Goal: Transaction & Acquisition: Book appointment/travel/reservation

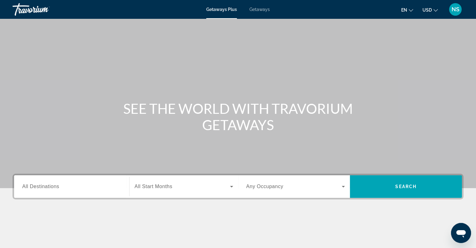
click at [33, 184] on span "All Destinations" at bounding box center [40, 185] width 37 height 5
click at [33, 184] on input "Destination All Destinations" at bounding box center [71, 187] width 99 height 8
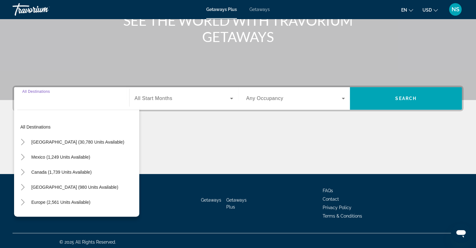
scroll to position [90, 0]
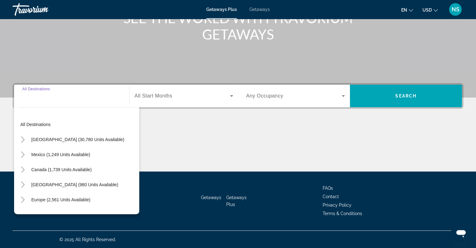
click at [40, 97] on input "Destination All Destinations" at bounding box center [71, 96] width 99 height 8
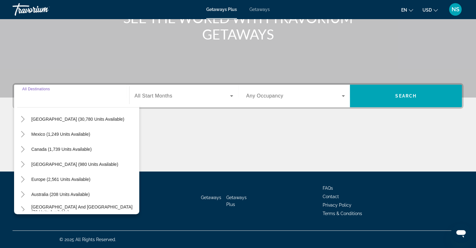
scroll to position [31, 0]
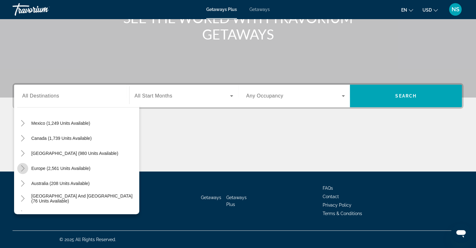
click at [22, 164] on mat-icon "Toggle Europe (2,561 units available)" at bounding box center [22, 168] width 11 height 11
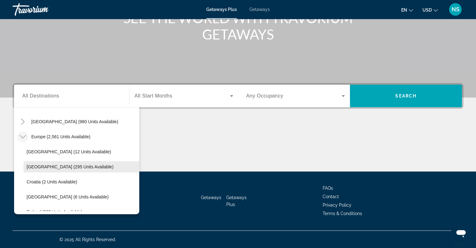
scroll to position [47, 0]
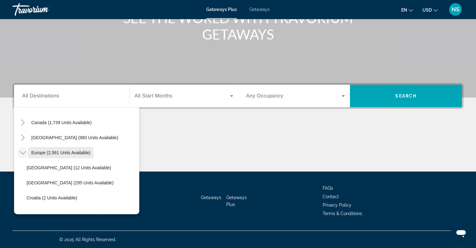
click at [44, 148] on span "Search widget" at bounding box center [60, 152] width 65 height 15
type input "**********"
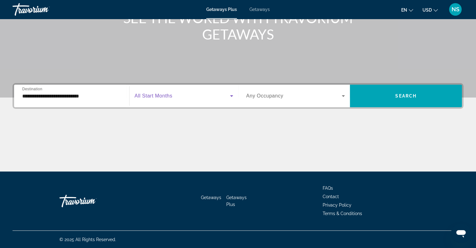
click at [232, 95] on icon "Search widget" at bounding box center [232, 96] width 8 height 8
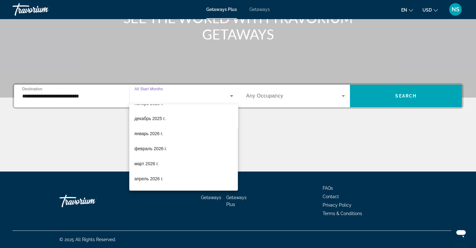
scroll to position [94, 0]
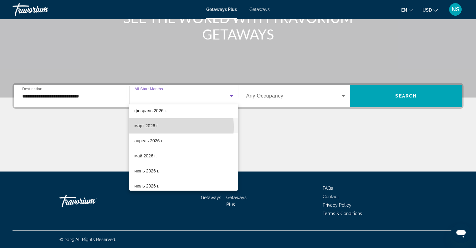
click at [161, 127] on mat-option "март 2026 г." at bounding box center [183, 125] width 109 height 15
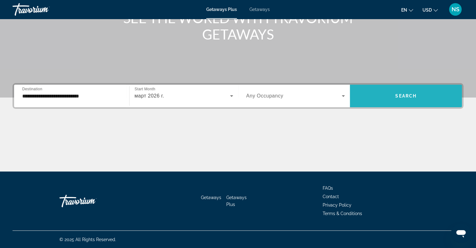
click at [414, 95] on span "Search" at bounding box center [405, 95] width 21 height 5
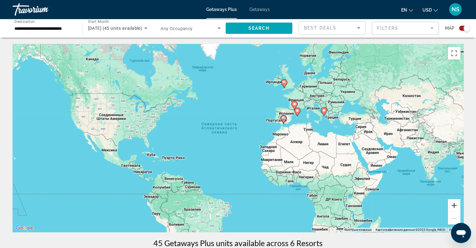
click at [452, 202] on button "Увеличить" at bounding box center [454, 205] width 13 height 13
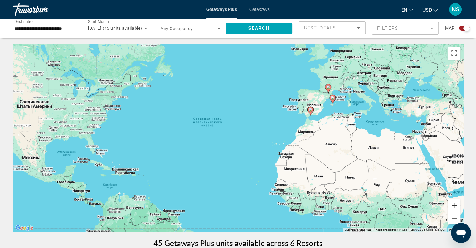
click at [452, 202] on button "Увеличить" at bounding box center [454, 205] width 13 height 13
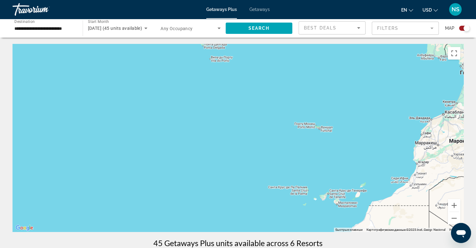
drag, startPoint x: 412, startPoint y: 154, endPoint x: 316, endPoint y: 187, distance: 101.1
click at [316, 187] on div "Main content" at bounding box center [238, 138] width 451 height 188
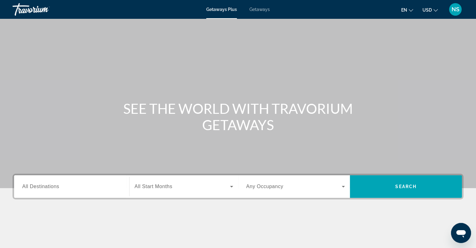
click at [40, 187] on span "All Destinations" at bounding box center [40, 185] width 37 height 5
click at [40, 187] on input "Destination All Destinations" at bounding box center [71, 187] width 99 height 8
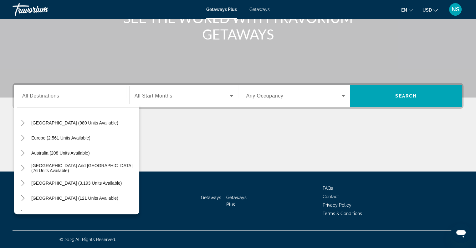
scroll to position [60, 0]
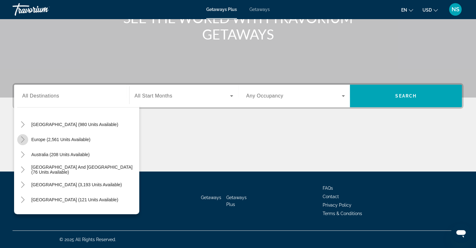
click at [23, 141] on icon "Toggle Europe (2,561 units available)" at bounding box center [23, 139] width 6 height 6
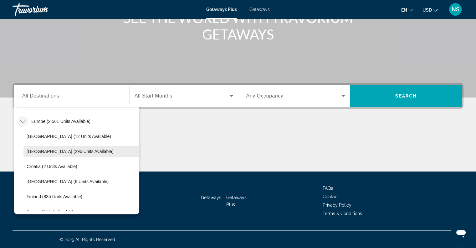
click at [30, 149] on span "[GEOGRAPHIC_DATA] (295 units available)" at bounding box center [70, 151] width 87 height 5
type input "**********"
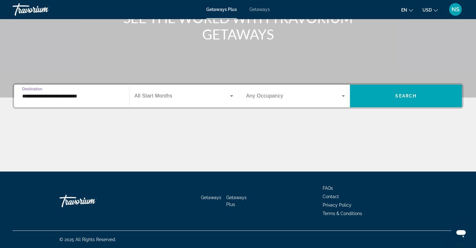
click at [238, 98] on div "Start Month All Start Months" at bounding box center [184, 96] width 109 height 18
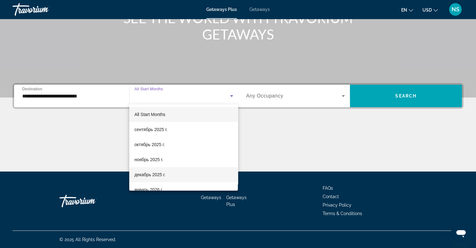
click at [164, 171] on span "декабрь 2025 г." at bounding box center [149, 175] width 31 height 8
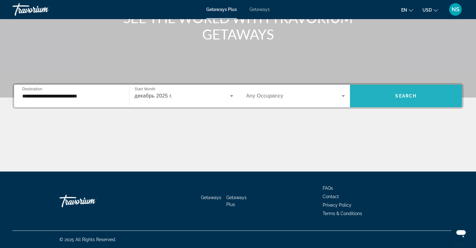
click at [411, 100] on span "Search widget" at bounding box center [406, 95] width 112 height 15
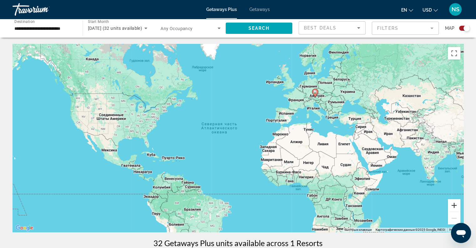
click at [458, 205] on button "Увеличить" at bounding box center [454, 205] width 13 height 13
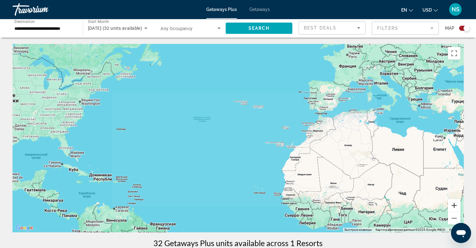
click at [458, 205] on button "Увеличить" at bounding box center [454, 205] width 13 height 13
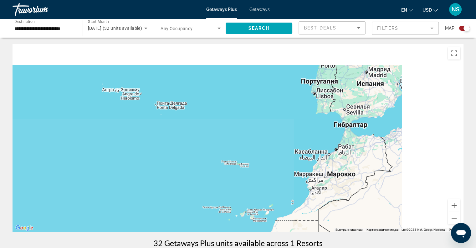
drag, startPoint x: 417, startPoint y: 104, endPoint x: 222, endPoint y: 174, distance: 207.7
click at [222, 174] on div "Main content" at bounding box center [238, 138] width 451 height 188
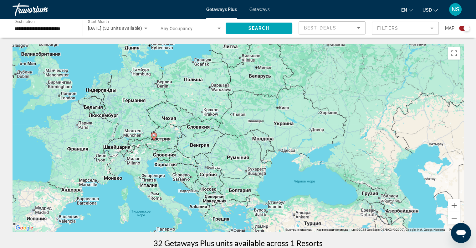
drag, startPoint x: 269, startPoint y: 121, endPoint x: 310, endPoint y: 150, distance: 51.0
click at [310, 150] on div "Чтобы активировать перетаскивание с помощью клавиатуры, нажмите Alt + Ввод. Пос…" at bounding box center [238, 138] width 451 height 188
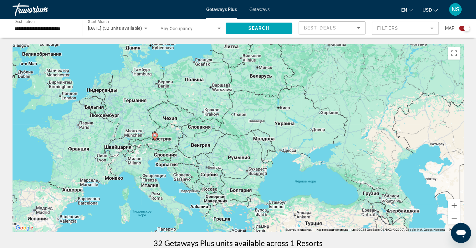
click at [447, 203] on div "Чтобы активировать перетаскивание с помощью клавиатуры, нажмите Alt + Ввод. Пос…" at bounding box center [238, 138] width 451 height 188
click at [448, 203] on button "Увеличить" at bounding box center [454, 205] width 13 height 13
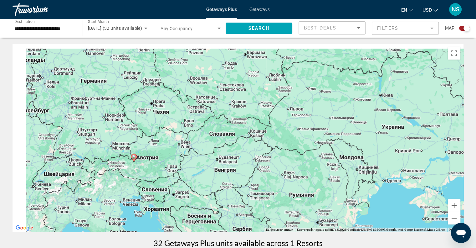
drag, startPoint x: 230, startPoint y: 150, endPoint x: 292, endPoint y: 168, distance: 65.3
click at [292, 168] on div "Чтобы активировать перетаскивание с помощью клавиатуры, нажмите Alt + Ввод. Пос…" at bounding box center [238, 138] width 451 height 188
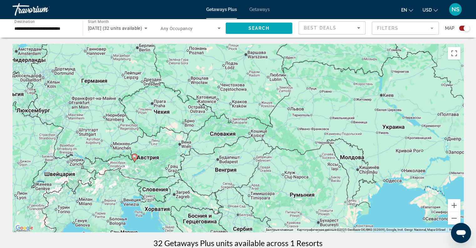
click at [131, 157] on icon "Main content" at bounding box center [134, 157] width 6 height 9
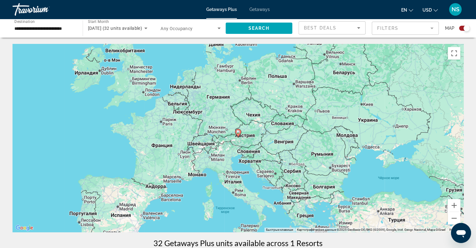
click at [238, 133] on image "Main content" at bounding box center [238, 132] width 4 height 4
type input "**********"
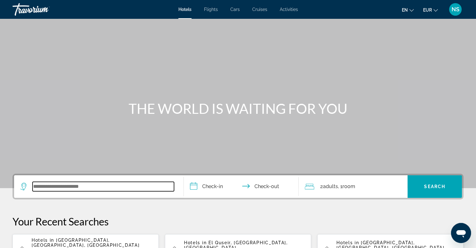
click at [65, 184] on input "Search widget" at bounding box center [103, 186] width 141 height 9
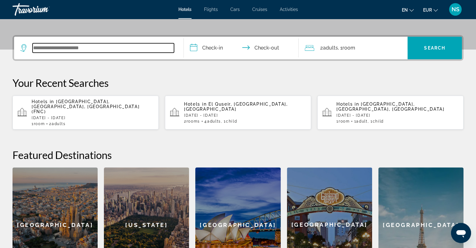
scroll to position [153, 0]
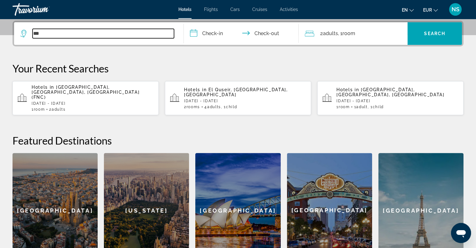
click at [46, 33] on input "***" at bounding box center [103, 33] width 141 height 9
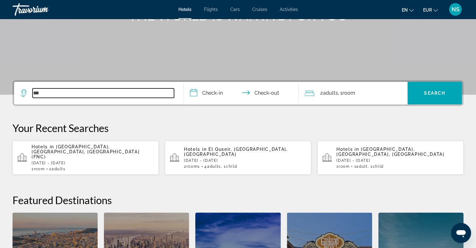
scroll to position [90, 0]
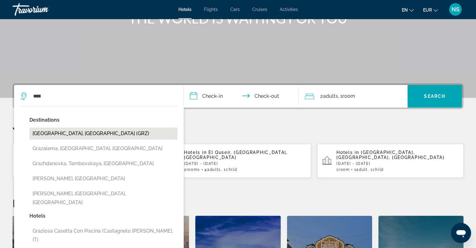
click at [61, 135] on button "Graz, Austria (GRZ)" at bounding box center [103, 133] width 148 height 12
type input "**********"
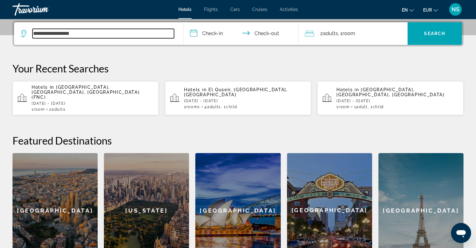
scroll to position [153, 0]
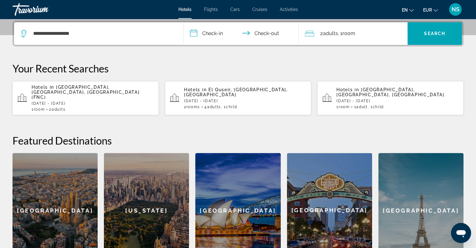
click at [195, 33] on input "**********" at bounding box center [243, 34] width 118 height 24
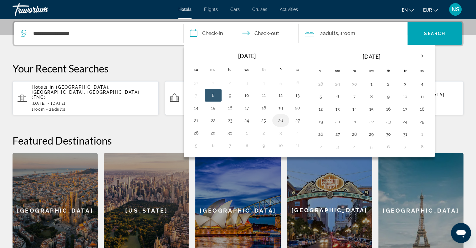
click at [278, 118] on button "26" at bounding box center [281, 120] width 10 height 9
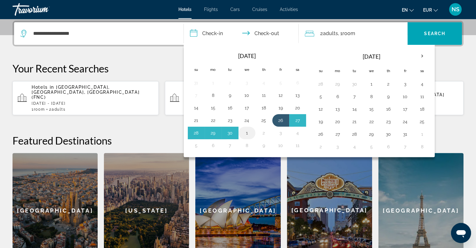
click at [243, 130] on button "1" at bounding box center [247, 132] width 10 height 9
type input "**********"
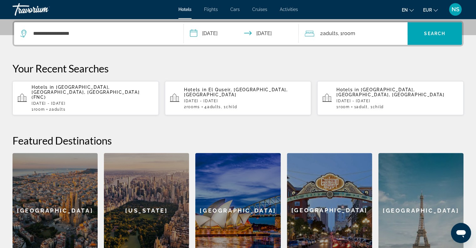
click at [313, 33] on icon "Travelers: 2 adults, 0 children" at bounding box center [309, 34] width 9 height 8
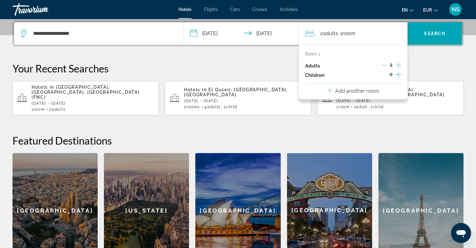
click at [382, 62] on icon "Decrement adults" at bounding box center [384, 65] width 6 height 6
click at [402, 76] on div "Room 1 Adults 1 Children 0 Add another room" at bounding box center [353, 72] width 109 height 54
click at [397, 65] on icon "Increment adults" at bounding box center [399, 65] width 6 height 6
click at [397, 73] on icon "Increment children" at bounding box center [399, 75] width 6 height 8
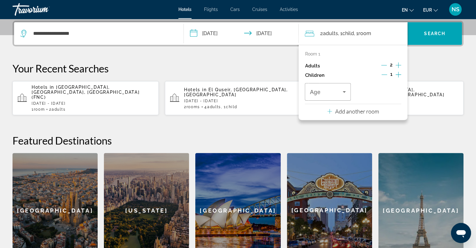
click at [397, 73] on icon "Increment children" at bounding box center [399, 75] width 6 height 8
click at [348, 90] on div "Age" at bounding box center [328, 92] width 46 height 18
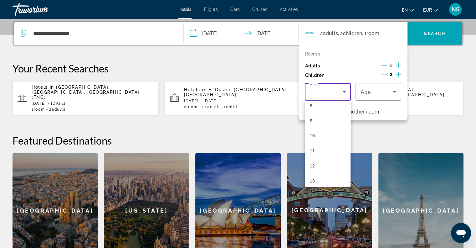
scroll to position [189, 0]
click at [319, 174] on mat-option "17" at bounding box center [328, 176] width 46 height 15
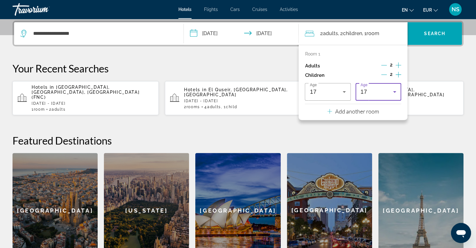
click at [397, 89] on icon "Travelers: 2 adults, 2 children" at bounding box center [395, 92] width 8 height 8
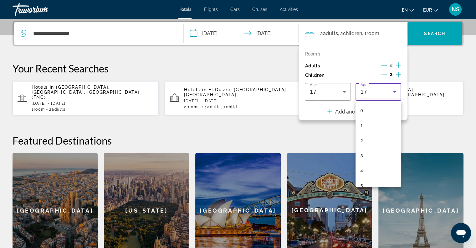
scroll to position [187, 0]
click at [372, 135] on mat-option "14" at bounding box center [379, 134] width 46 height 15
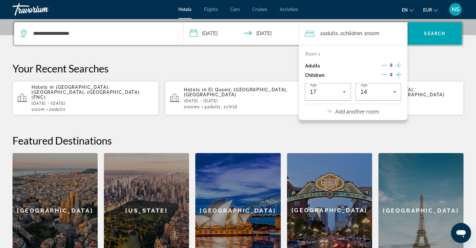
click at [451, 112] on div "**********" at bounding box center [238, 144] width 476 height 247
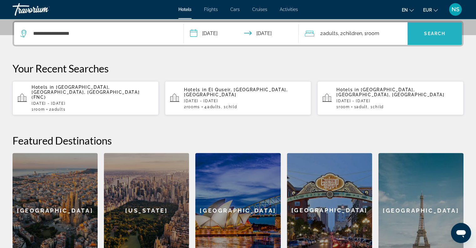
click at [434, 30] on span "Search widget" at bounding box center [434, 33] width 54 height 15
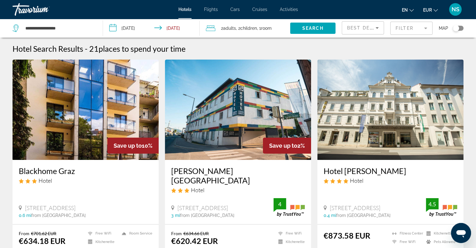
click at [396, 23] on mat-form-field "Filter" at bounding box center [411, 28] width 42 height 13
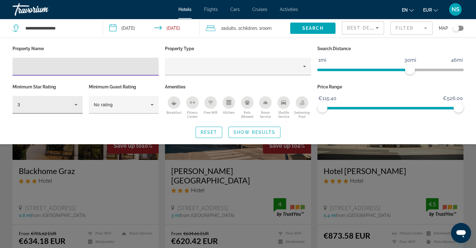
click at [80, 103] on div "3" at bounding box center [48, 105] width 70 height 18
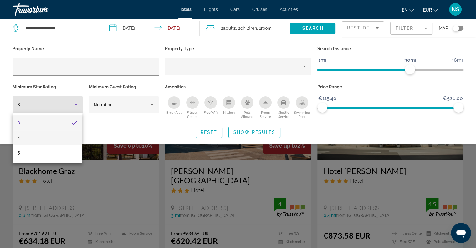
click at [59, 139] on mat-option "4" at bounding box center [48, 137] width 70 height 15
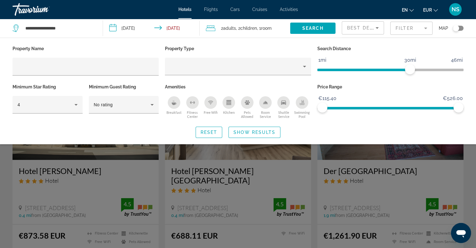
click at [229, 101] on icon "Kitchen" at bounding box center [228, 102] width 5 height 5
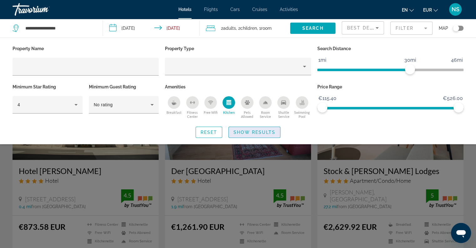
click at [245, 130] on span "Show Results" at bounding box center [254, 132] width 42 height 5
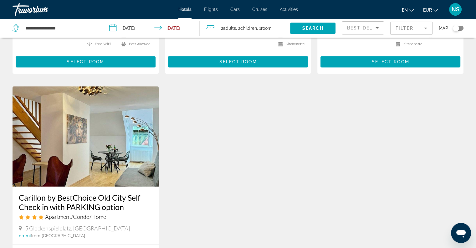
scroll to position [532, 0]
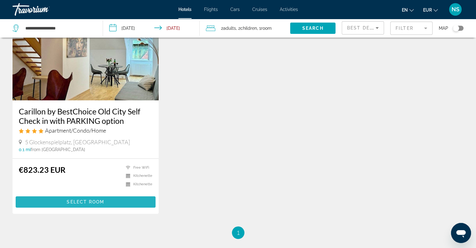
click at [108, 194] on span "Main content" at bounding box center [86, 201] width 140 height 15
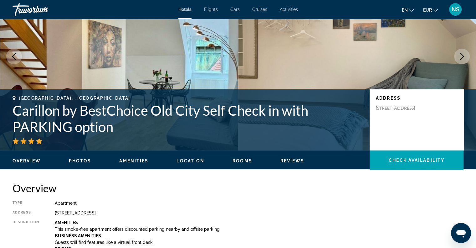
scroll to position [125, 0]
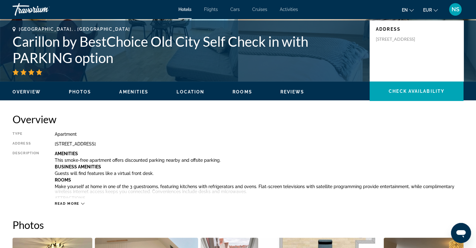
click at [71, 202] on span "Read more" at bounding box center [67, 203] width 25 height 4
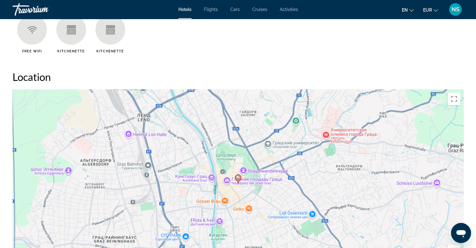
scroll to position [845, 0]
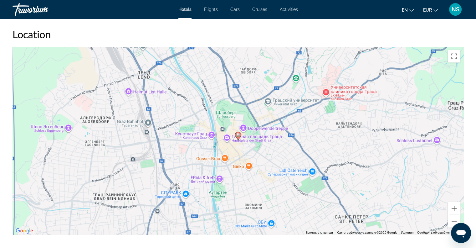
click at [453, 221] on button "Уменьшить" at bounding box center [454, 220] width 13 height 13
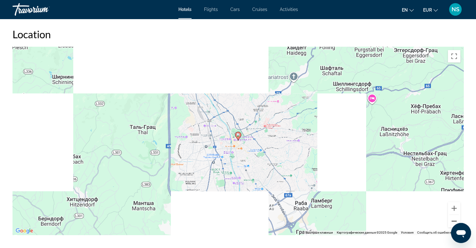
click at [453, 221] on button "Уменьшить" at bounding box center [454, 220] width 13 height 13
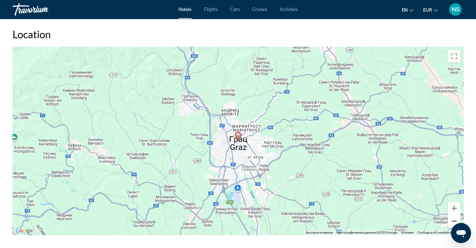
click at [453, 221] on button "Уменьшить" at bounding box center [454, 220] width 13 height 13
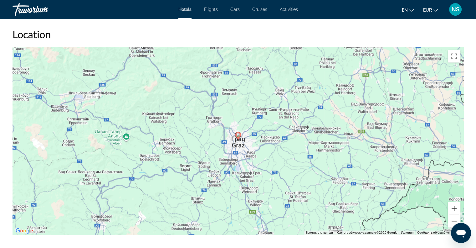
click at [457, 204] on button "Увеличить" at bounding box center [454, 208] width 13 height 13
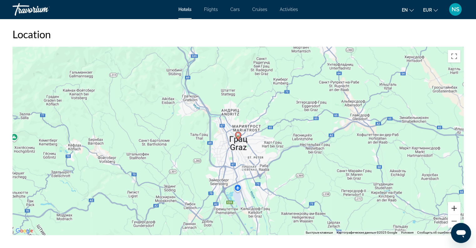
click at [457, 204] on button "Увеличить" at bounding box center [454, 208] width 13 height 13
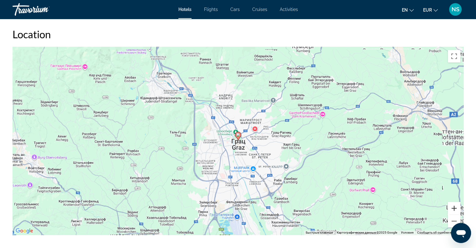
click at [457, 204] on button "Увеличить" at bounding box center [454, 208] width 13 height 13
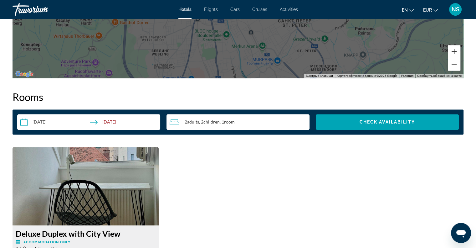
scroll to position [1158, 0]
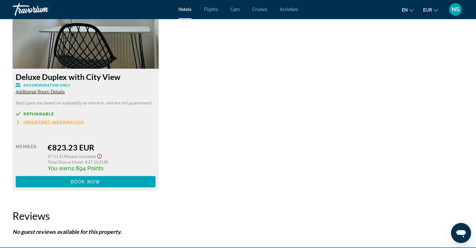
click at [37, 91] on span "Additional Room Details" at bounding box center [40, 91] width 49 height 5
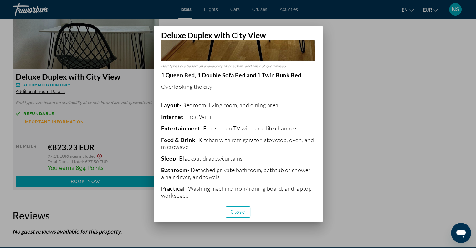
scroll to position [219, 0]
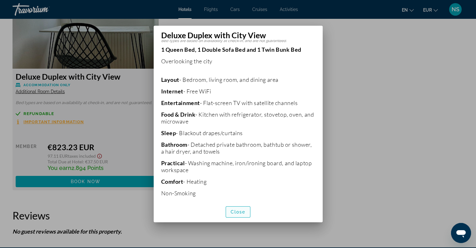
click at [236, 208] on span "button" at bounding box center [238, 211] width 24 height 15
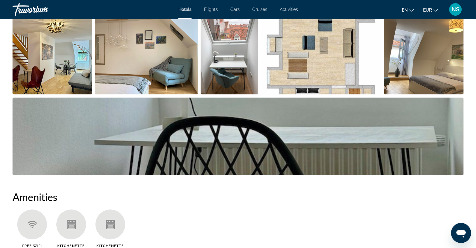
scroll to position [546, 0]
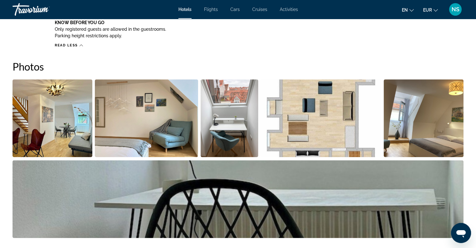
click at [53, 121] on img "Open full-screen image slider" at bounding box center [53, 118] width 80 height 78
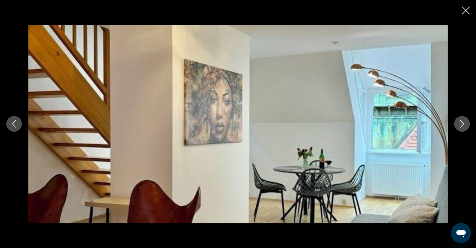
click at [462, 125] on icon "Next image" at bounding box center [462, 124] width 8 height 8
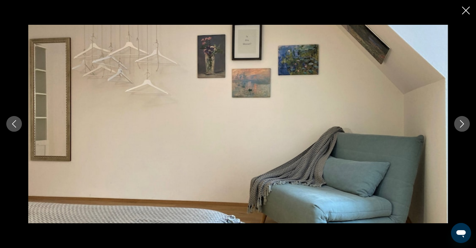
click at [462, 125] on icon "Next image" at bounding box center [462, 124] width 8 height 8
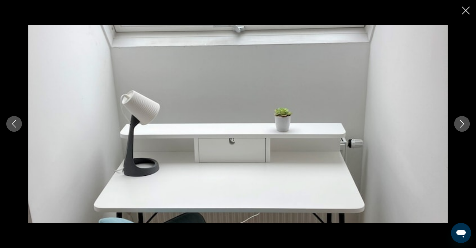
click at [462, 125] on icon "Next image" at bounding box center [462, 124] width 8 height 8
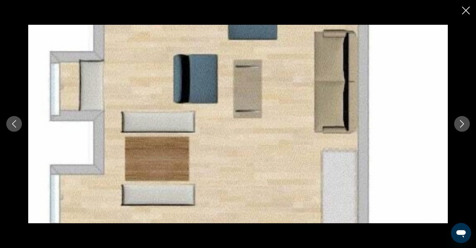
click at [462, 125] on icon "Next image" at bounding box center [462, 124] width 8 height 8
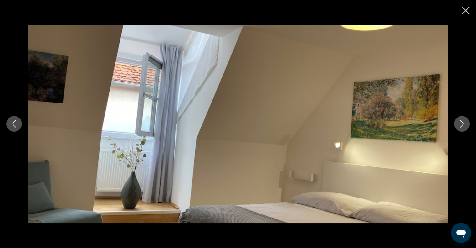
click at [462, 125] on icon "Next image" at bounding box center [462, 124] width 8 height 8
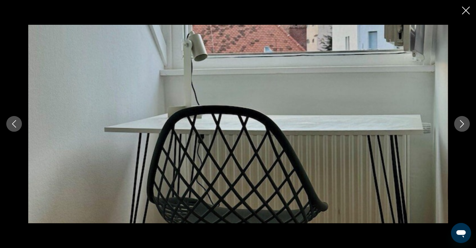
click at [462, 125] on icon "Next image" at bounding box center [462, 124] width 8 height 8
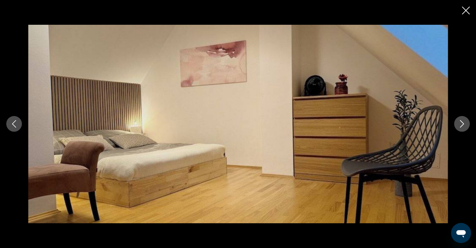
click at [468, 11] on icon "Close slideshow" at bounding box center [466, 11] width 8 height 8
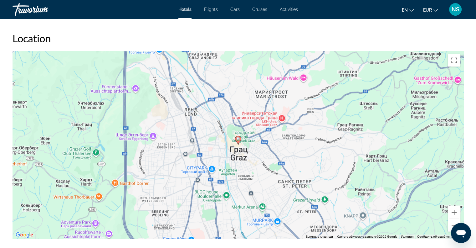
scroll to position [952, 0]
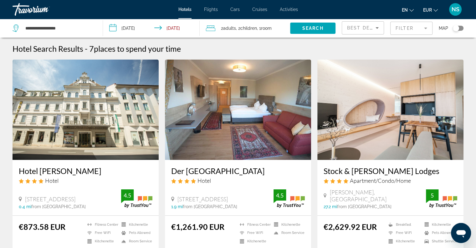
click at [418, 28] on mat-form-field "Filter" at bounding box center [411, 28] width 42 height 13
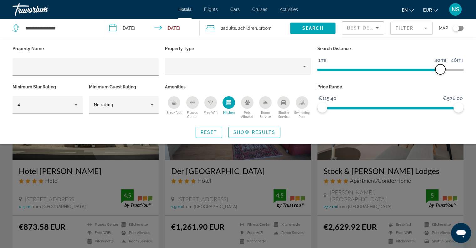
drag, startPoint x: 413, startPoint y: 72, endPoint x: 441, endPoint y: 71, distance: 28.5
click at [441, 71] on span "ngx-slider" at bounding box center [440, 69] width 10 height 10
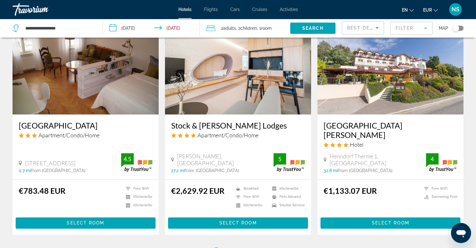
scroll to position [751, 0]
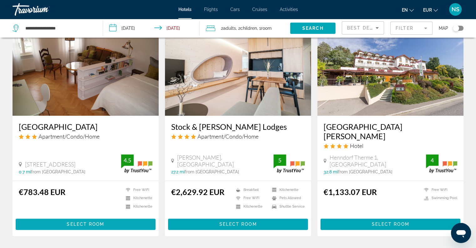
click at [84, 221] on span "Select Room" at bounding box center [86, 223] width 38 height 5
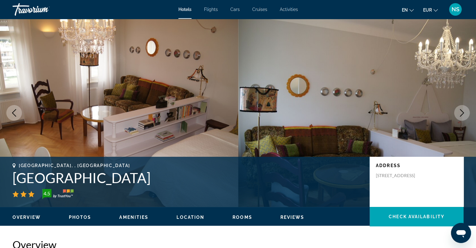
click at [464, 114] on icon "Next image" at bounding box center [462, 113] width 8 height 8
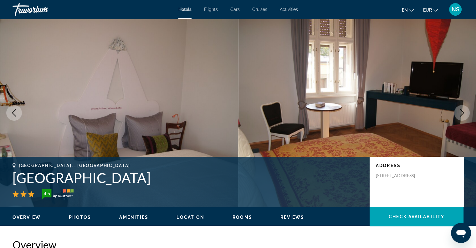
click at [464, 114] on icon "Next image" at bounding box center [462, 113] width 8 height 8
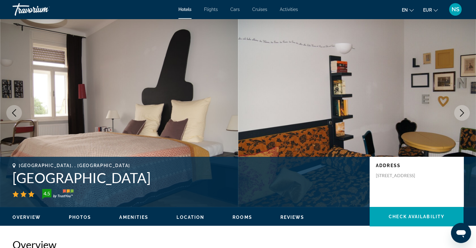
click at [464, 114] on icon "Next image" at bounding box center [462, 113] width 8 height 8
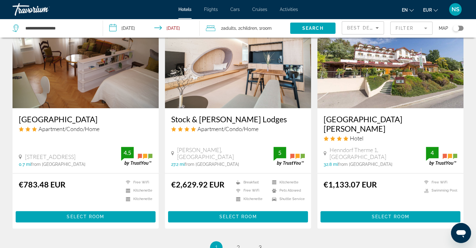
scroll to position [782, 0]
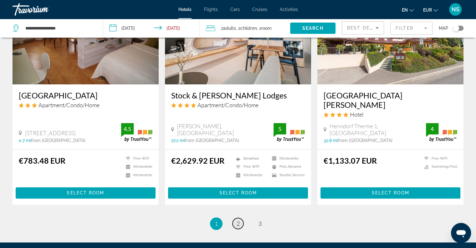
click at [235, 218] on link "page 2" at bounding box center [238, 223] width 11 height 11
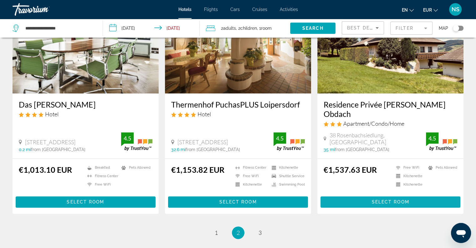
scroll to position [808, 0]
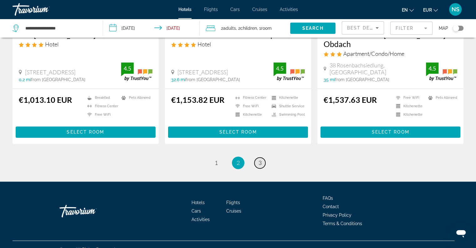
click at [257, 157] on link "page 3" at bounding box center [259, 162] width 11 height 11
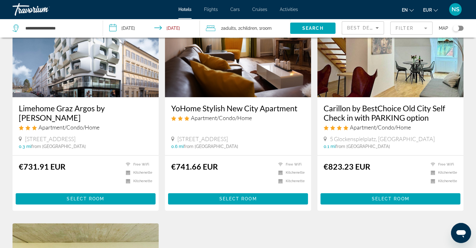
scroll to position [313, 0]
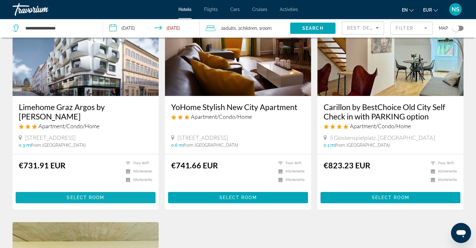
click at [105, 190] on span "Main content" at bounding box center [86, 197] width 140 height 15
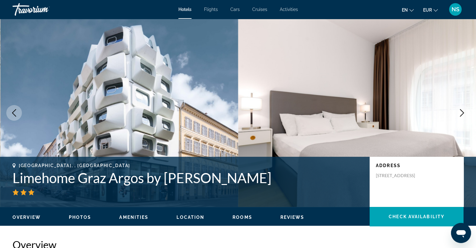
click at [463, 110] on icon "Next image" at bounding box center [462, 113] width 8 height 8
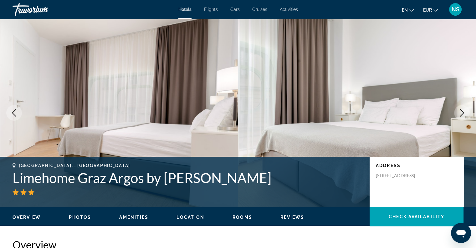
click at [463, 110] on icon "Next image" at bounding box center [462, 113] width 8 height 8
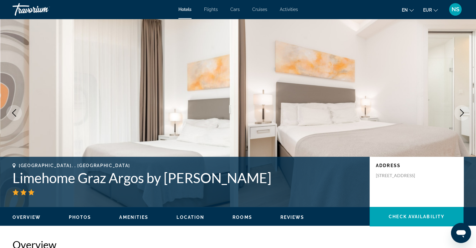
click at [463, 110] on icon "Next image" at bounding box center [462, 113] width 8 height 8
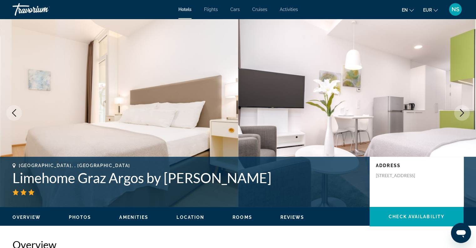
click at [463, 110] on icon "Next image" at bounding box center [462, 113] width 8 height 8
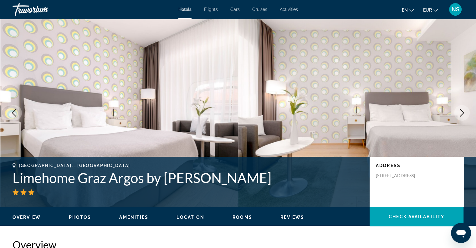
click at [20, 108] on button "Previous image" at bounding box center [14, 113] width 16 height 16
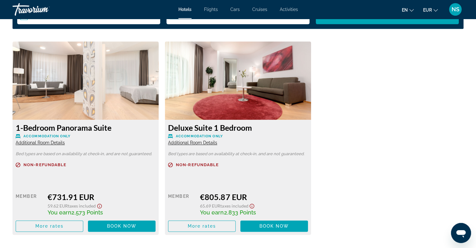
scroll to position [845, 0]
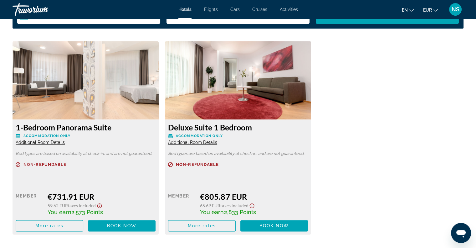
click at [57, 141] on span "Additional Room Details" at bounding box center [40, 142] width 49 height 5
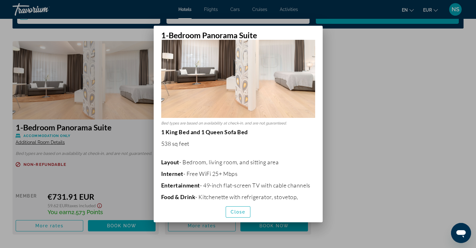
scroll to position [94, 0]
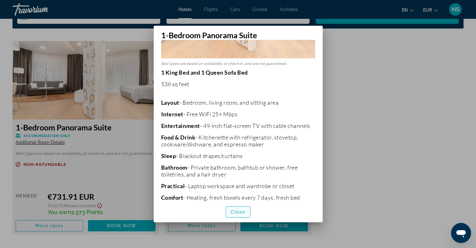
click at [240, 213] on span "Close" at bounding box center [238, 211] width 15 height 5
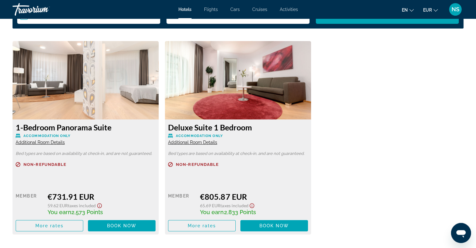
scroll to position [845, 0]
click at [187, 142] on span "Additional Room Details" at bounding box center [192, 142] width 49 height 5
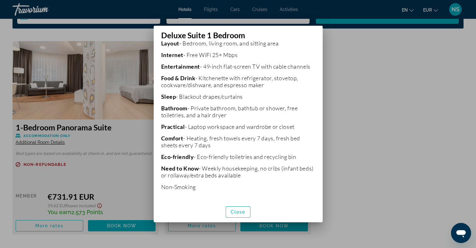
scroll to position [156, 0]
click at [238, 212] on span "Close" at bounding box center [238, 211] width 15 height 5
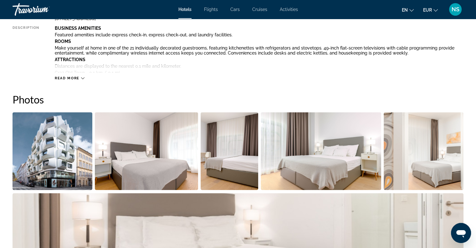
scroll to position [250, 0]
click at [49, 144] on img "Open full-screen image slider" at bounding box center [53, 151] width 80 height 78
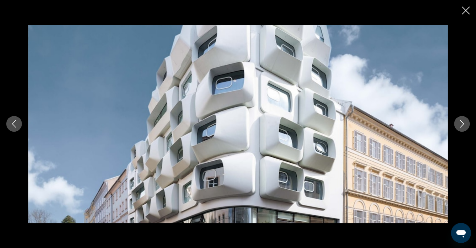
click at [464, 126] on icon "Next image" at bounding box center [462, 124] width 8 height 8
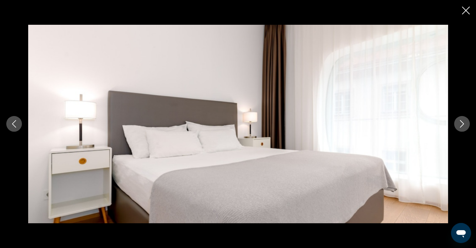
click at [463, 124] on icon "Next image" at bounding box center [462, 124] width 4 height 8
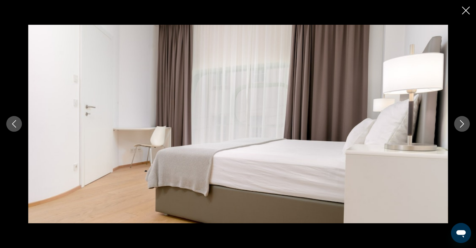
click at [463, 124] on icon "Next image" at bounding box center [462, 124] width 4 height 8
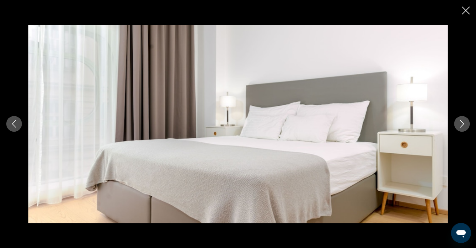
click at [463, 124] on icon "Next image" at bounding box center [462, 124] width 4 height 8
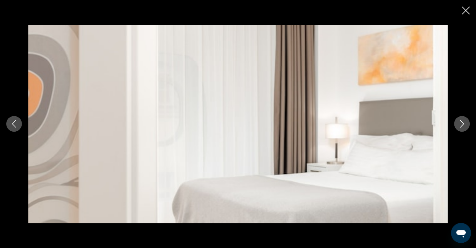
click at [463, 124] on icon "Next image" at bounding box center [462, 124] width 4 height 8
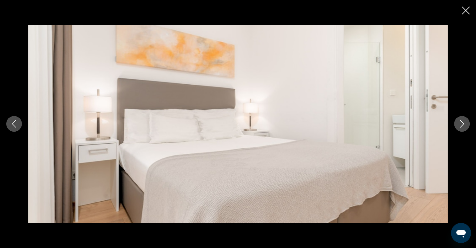
click at [463, 124] on icon "Next image" at bounding box center [462, 124] width 4 height 8
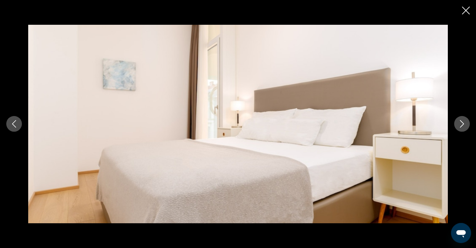
click at [463, 122] on icon "Next image" at bounding box center [462, 124] width 4 height 8
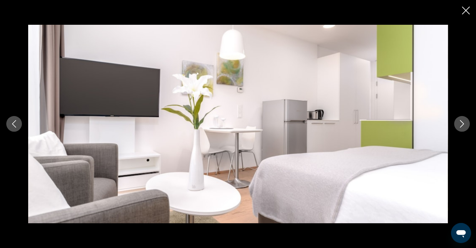
click at [463, 122] on icon "Next image" at bounding box center [462, 124] width 4 height 8
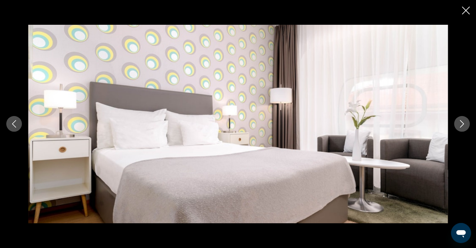
click at [466, 5] on div "prev next" at bounding box center [238, 124] width 476 height 248
click at [466, 8] on icon "Close slideshow" at bounding box center [466, 11] width 8 height 8
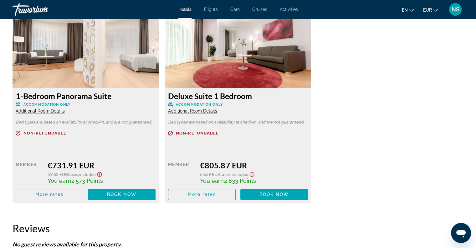
scroll to position [965, 0]
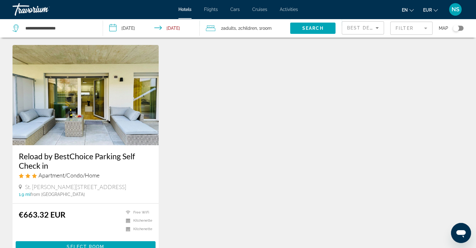
scroll to position [501, 0]
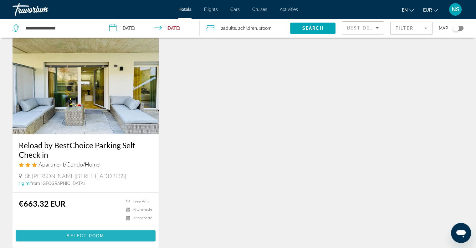
click at [86, 233] on span "Select Room" at bounding box center [86, 235] width 38 height 5
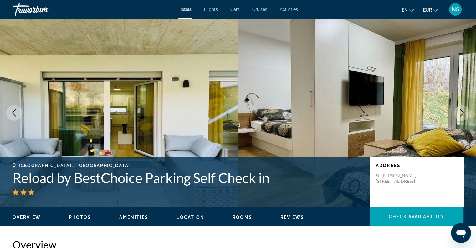
click at [462, 114] on icon "Next image" at bounding box center [462, 113] width 8 height 8
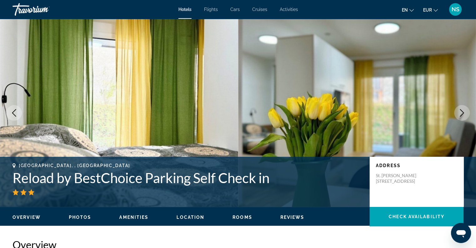
click at [462, 114] on icon "Next image" at bounding box center [462, 113] width 8 height 8
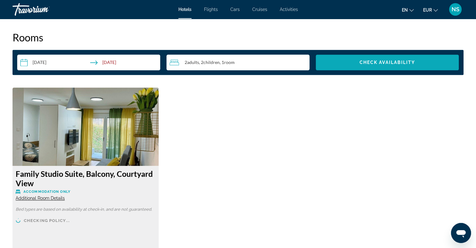
scroll to position [876, 0]
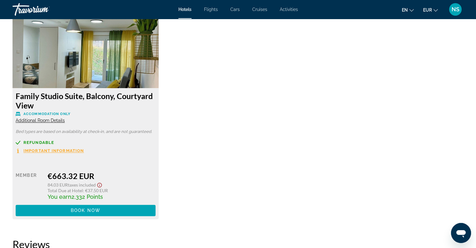
click at [45, 120] on span "Additional Room Details" at bounding box center [40, 120] width 49 height 5
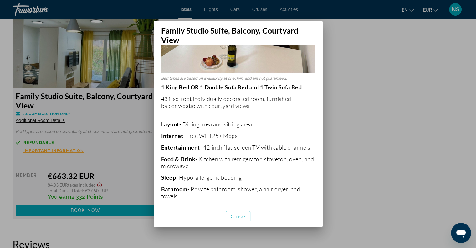
scroll to position [188, 0]
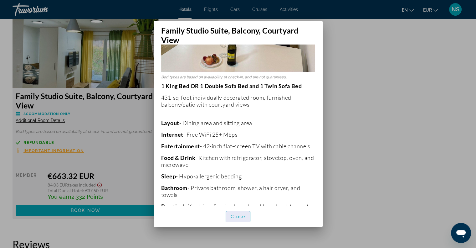
click at [239, 218] on span "Close" at bounding box center [238, 216] width 15 height 5
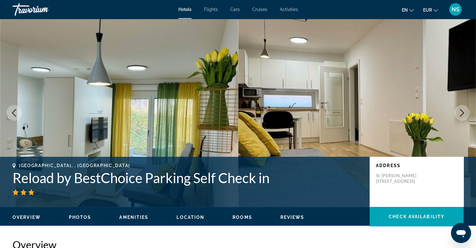
scroll to position [876, 0]
